Goal: Check status: Check status

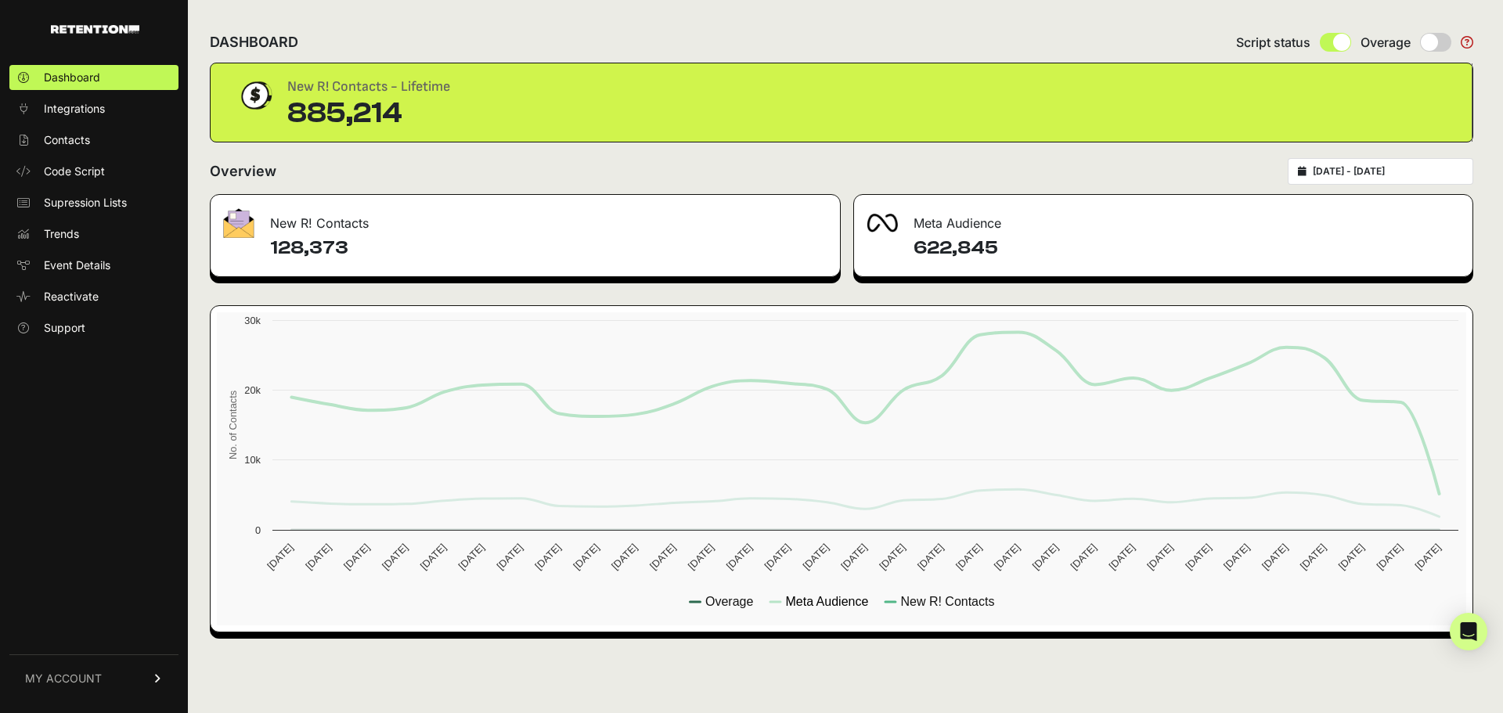
click at [831, 601] on text "Meta Audience" at bounding box center [826, 601] width 83 height 13
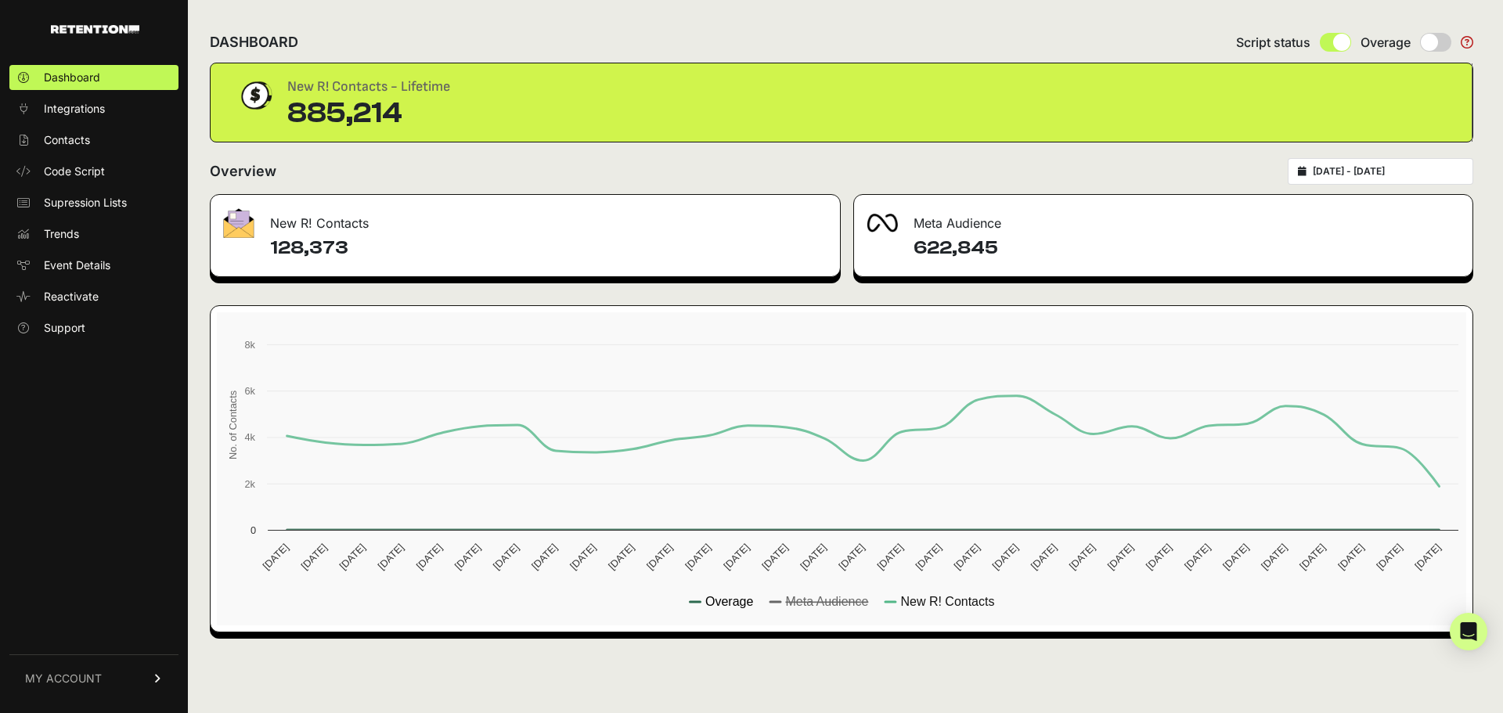
click at [735, 600] on text "Overage" at bounding box center [729, 601] width 48 height 13
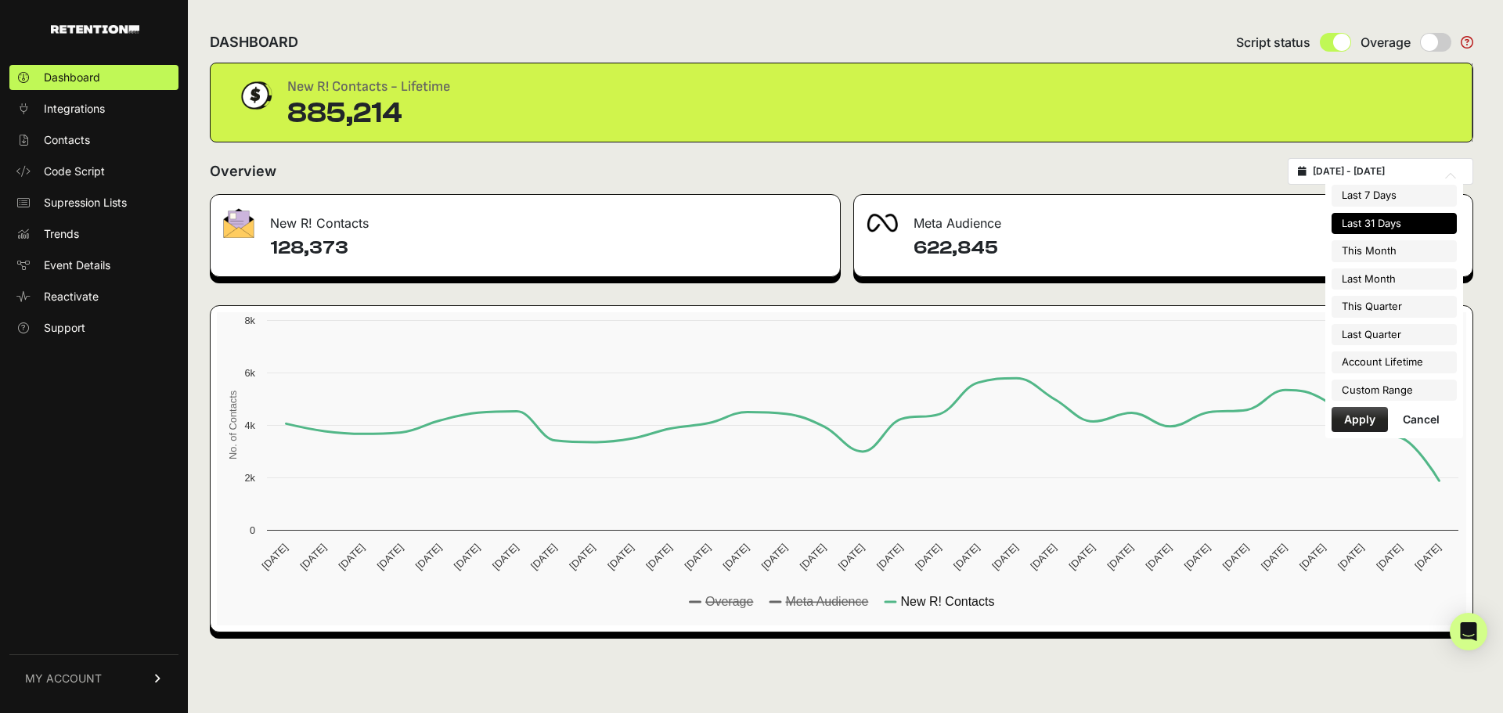
click at [1381, 175] on input "[DATE] - [DATE]" at bounding box center [1388, 171] width 150 height 13
click at [1388, 364] on li "Account Lifetime" at bounding box center [1394, 363] width 125 height 22
type input "[DATE] - [DATE]"
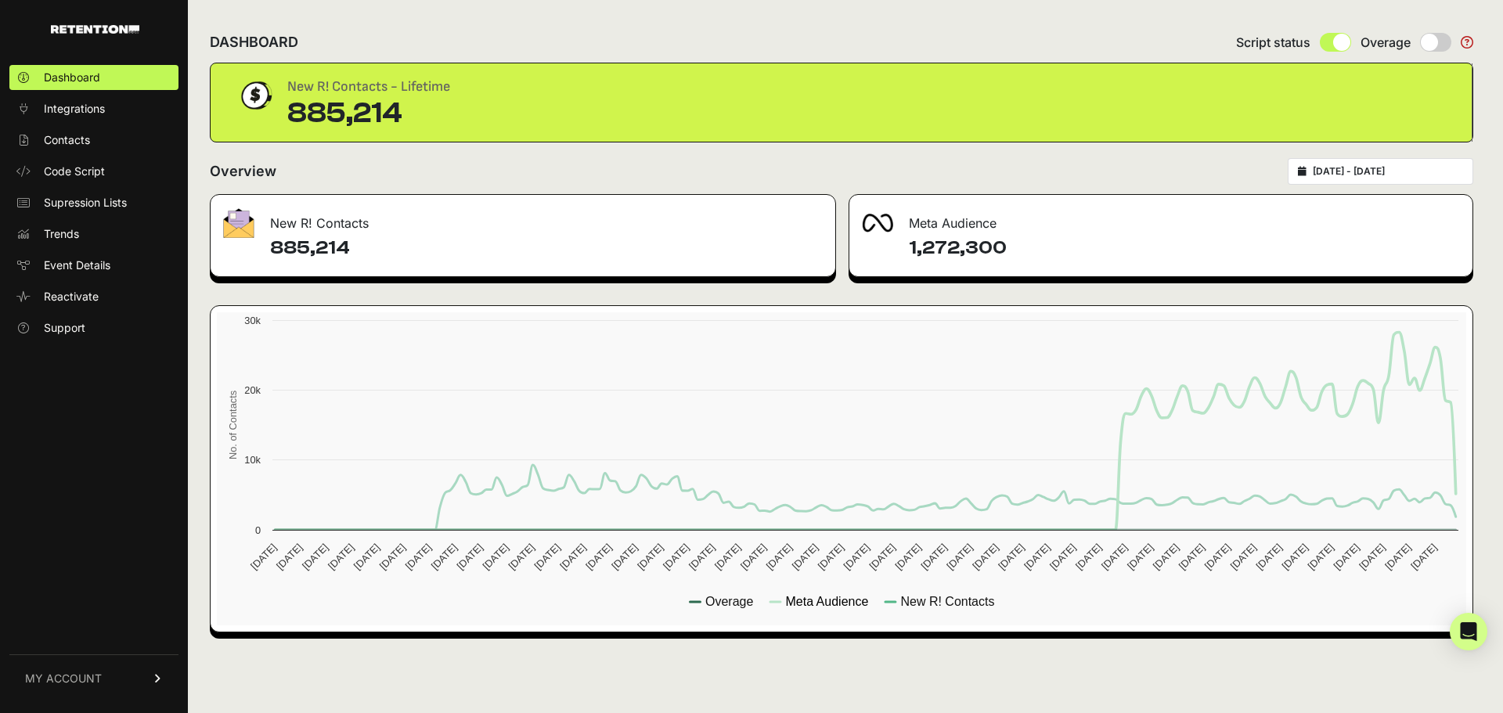
click at [846, 602] on text "Meta Audience" at bounding box center [826, 601] width 83 height 13
